Goal: Information Seeking & Learning: Learn about a topic

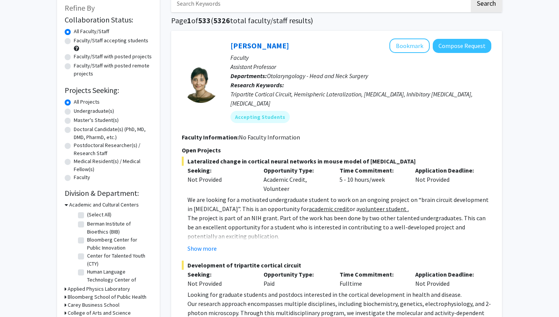
scroll to position [47, 0]
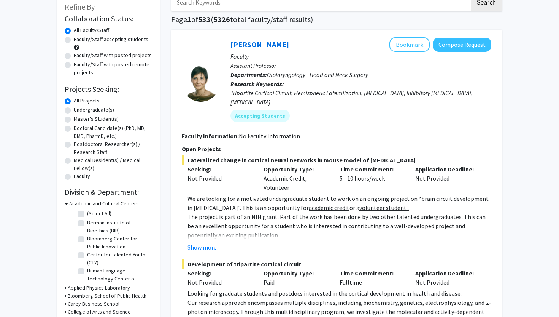
click at [110, 112] on label "Undergraduate(s)" at bounding box center [94, 110] width 40 height 8
click at [79, 111] on input "Undergraduate(s)" at bounding box center [76, 108] width 5 height 5
radio input "true"
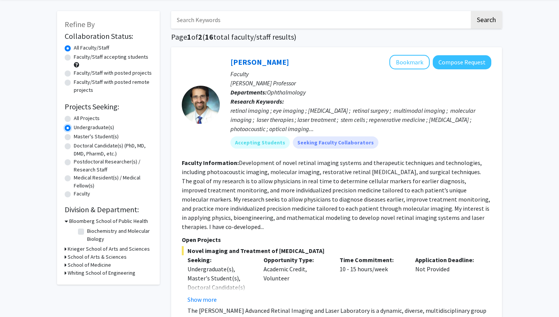
scroll to position [31, 0]
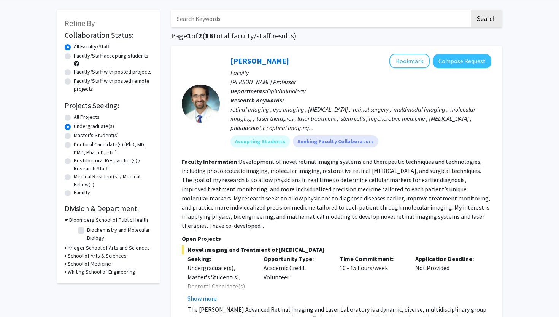
click at [78, 63] on span at bounding box center [76, 63] width 5 height 5
click at [75, 63] on span at bounding box center [76, 63] width 5 height 5
click at [76, 64] on span at bounding box center [76, 63] width 5 height 5
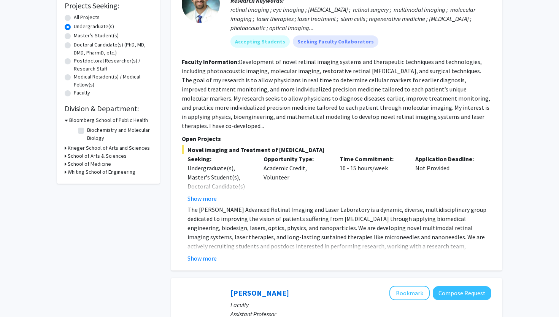
scroll to position [134, 0]
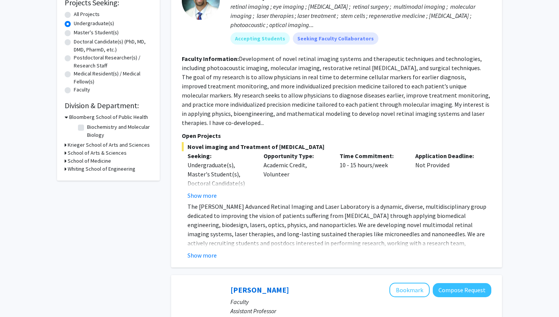
click at [103, 159] on h3 "School of Medicine" at bounding box center [89, 161] width 43 height 8
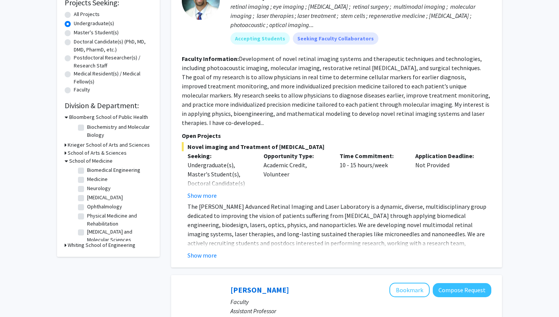
scroll to position [14, 0]
click at [87, 176] on label "Medicine" at bounding box center [97, 175] width 21 height 8
click at [87, 176] on input "Medicine" at bounding box center [89, 173] width 5 height 5
checkbox input "true"
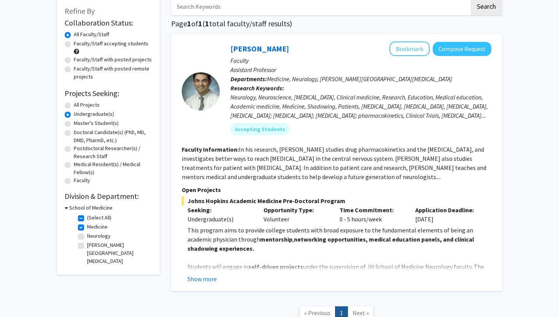
scroll to position [73, 0]
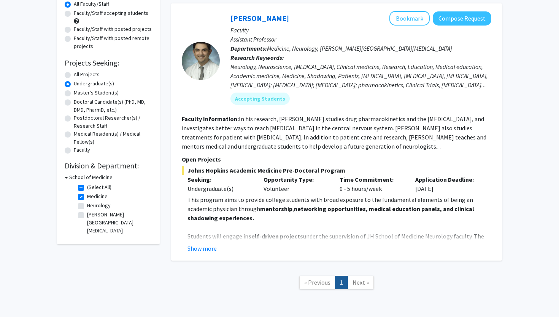
click at [87, 207] on label "Neurology" at bounding box center [99, 205] width 24 height 8
click at [87, 206] on input "Neurology" at bounding box center [89, 203] width 5 height 5
checkbox input "true"
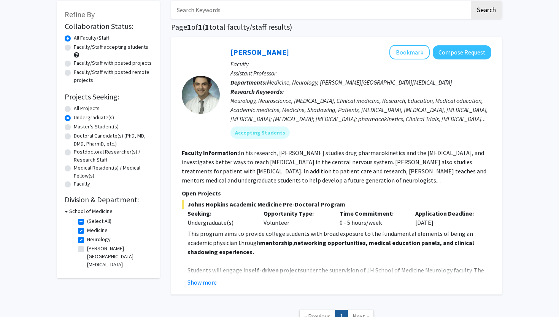
scroll to position [51, 0]
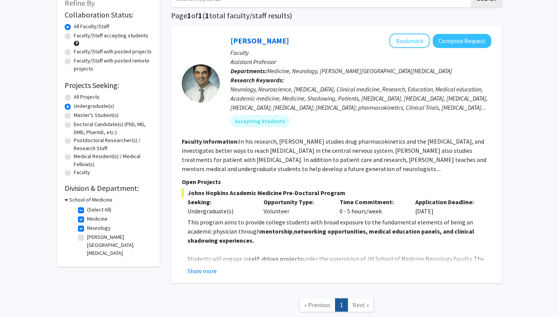
click at [87, 239] on label "[PERSON_NAME][GEOGRAPHIC_DATA][MEDICAL_DATA]" at bounding box center [118, 245] width 63 height 24
click at [87, 238] on input "[PERSON_NAME][GEOGRAPHIC_DATA][MEDICAL_DATA]" at bounding box center [89, 235] width 5 height 5
checkbox input "true"
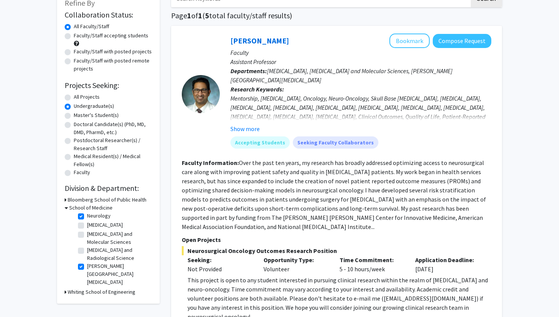
scroll to position [45, 0]
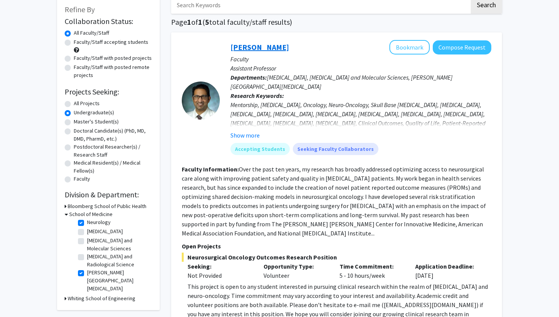
click at [271, 45] on link "[PERSON_NAME]" at bounding box center [260, 47] width 59 height 10
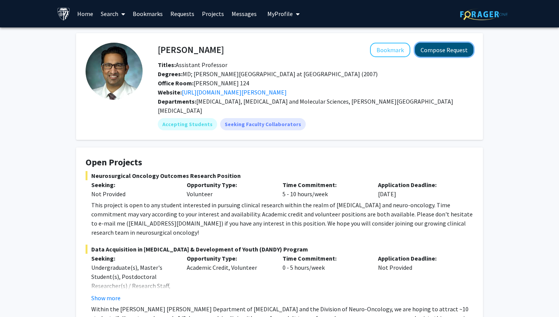
click at [455, 51] on button "Compose Request" at bounding box center [444, 50] width 59 height 14
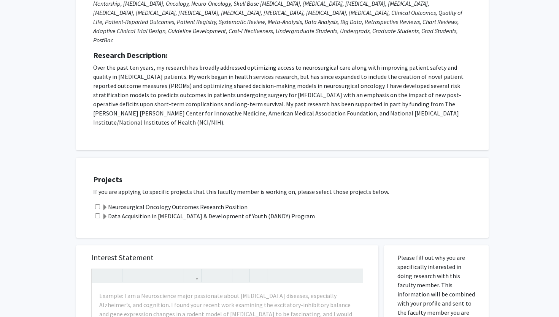
scroll to position [167, 0]
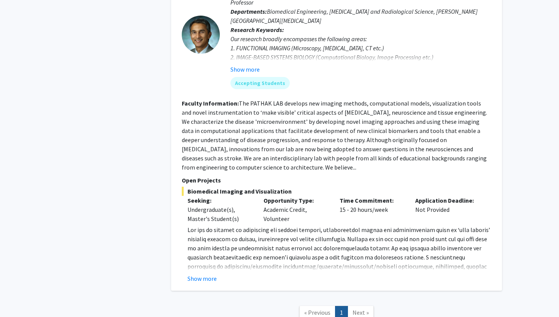
scroll to position [1547, 0]
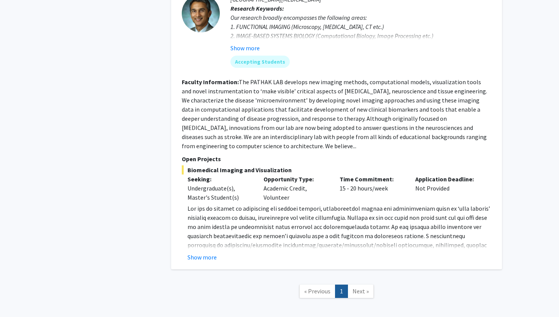
click at [360, 287] on span "Next »" at bounding box center [361, 291] width 16 height 8
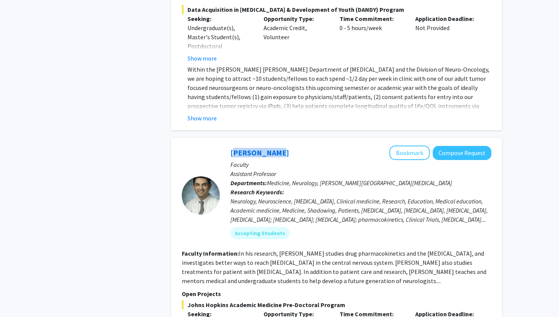
scroll to position [467, 0]
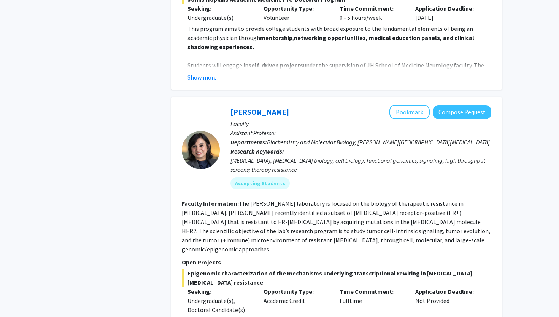
click at [148, 100] on div "Refine By Collaboration Status: Collaboration Status All Faculty/Staff Collabor…" at bounding box center [108, 266] width 114 height 1827
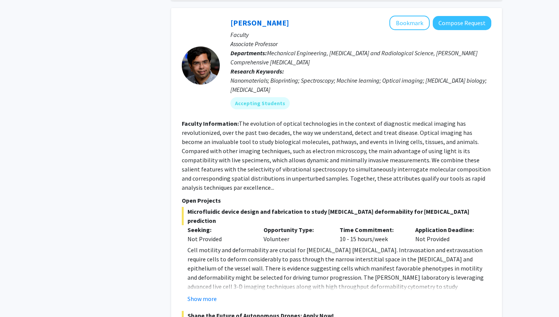
scroll to position [1041, 0]
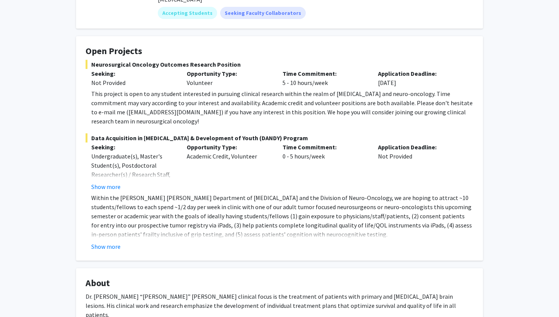
scroll to position [117, 0]
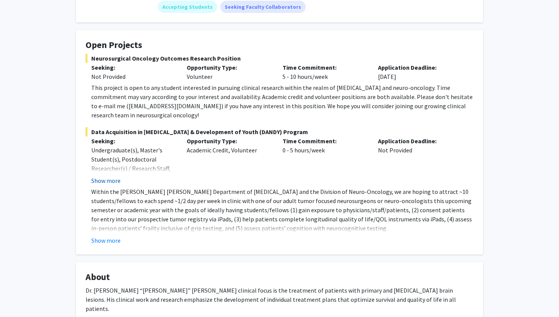
click at [114, 176] on button "Show more" at bounding box center [105, 180] width 29 height 9
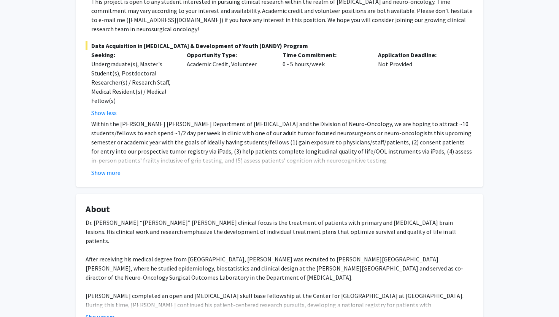
scroll to position [204, 0]
click at [111, 167] on button "Show more" at bounding box center [105, 171] width 29 height 9
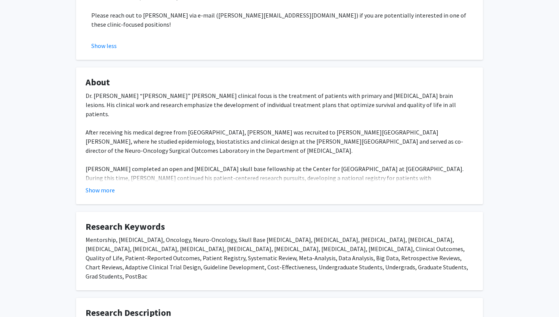
scroll to position [366, 0]
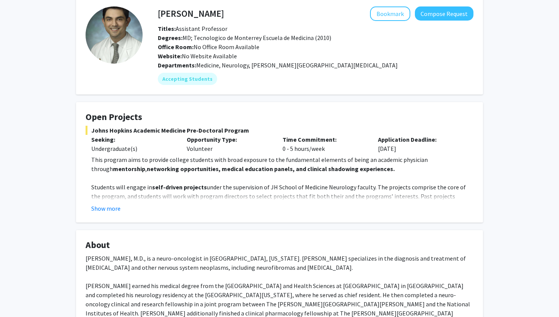
scroll to position [42, 0]
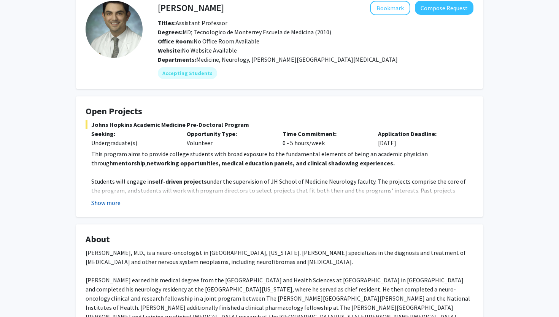
click at [106, 202] on button "Show more" at bounding box center [105, 202] width 29 height 9
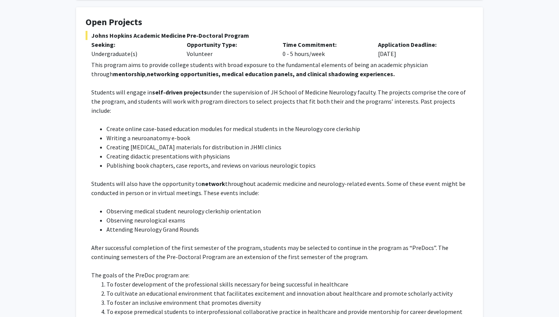
scroll to position [0, 0]
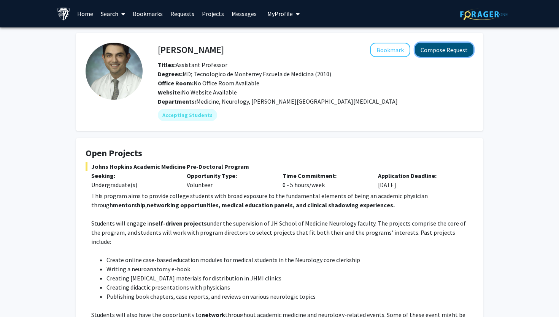
click at [432, 49] on button "Compose Request" at bounding box center [444, 50] width 59 height 14
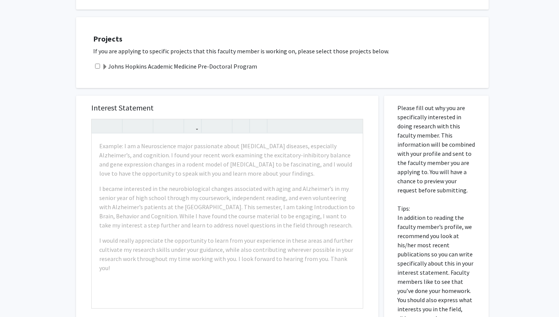
scroll to position [218, 0]
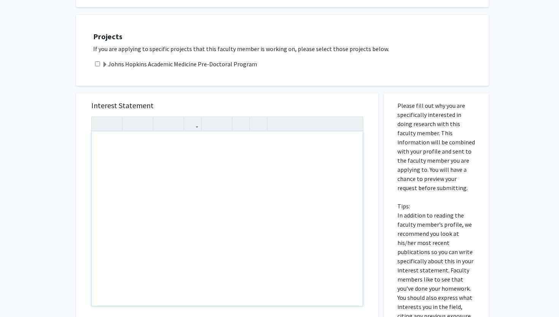
click at [223, 150] on div "Note to users with screen readers: Please press Alt+0 or Option+0 to deactivate…" at bounding box center [227, 218] width 271 height 174
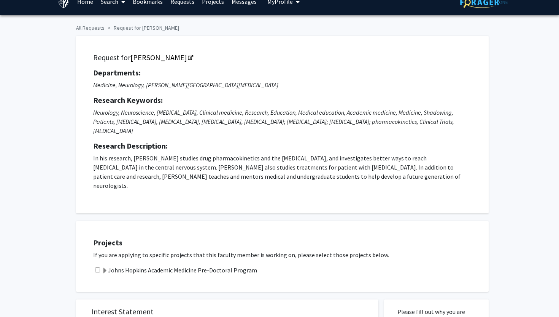
scroll to position [0, 0]
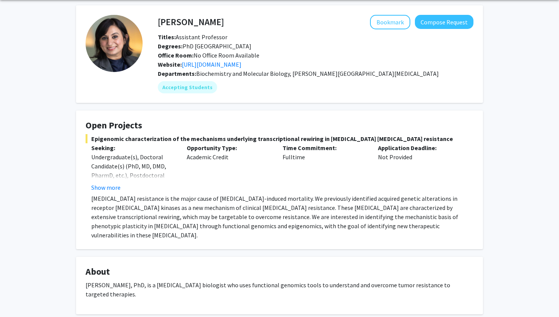
scroll to position [29, 0]
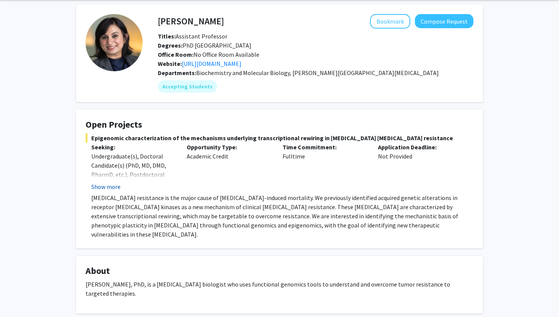
click at [110, 187] on button "Show more" at bounding box center [105, 186] width 29 height 9
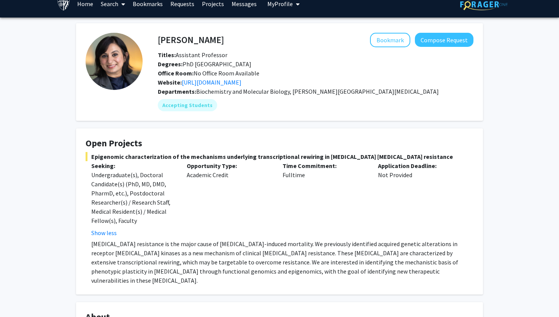
scroll to position [0, 0]
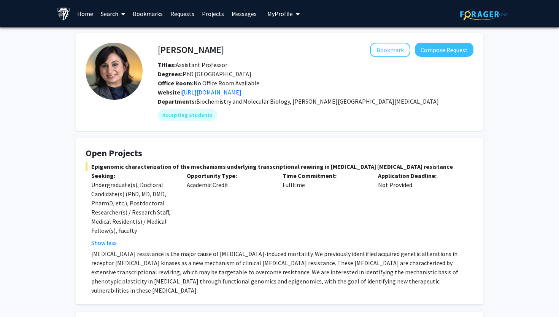
click at [253, 62] on div "Titles: Assistant Professor" at bounding box center [315, 64] width 327 height 9
